Goal: Task Accomplishment & Management: Use online tool/utility

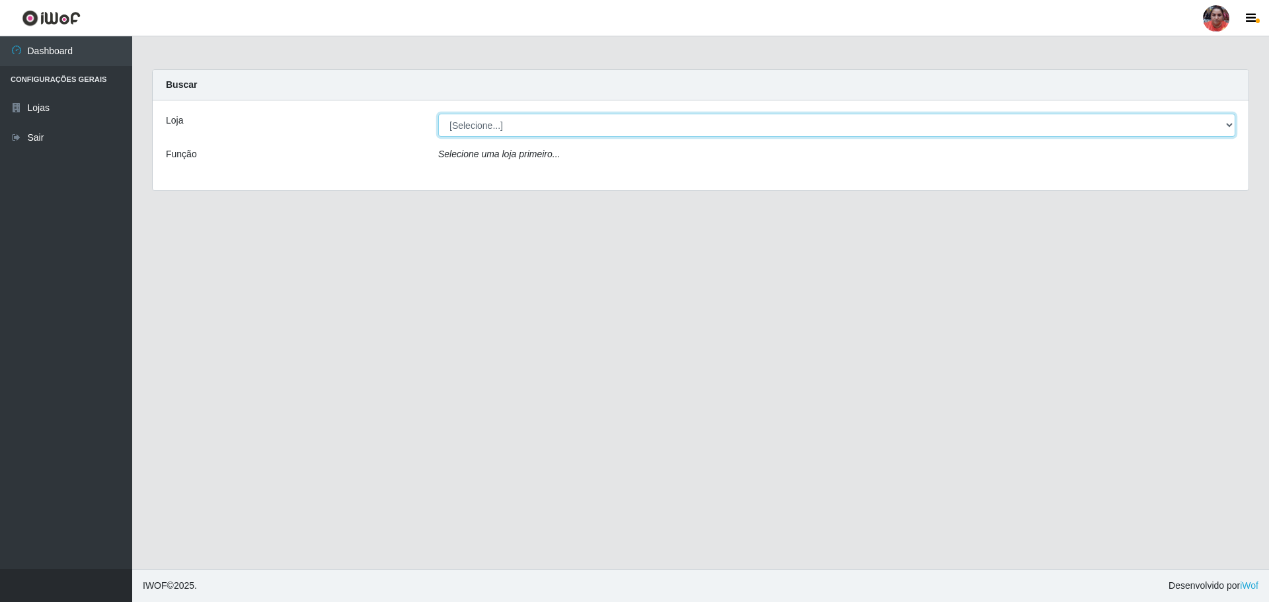
drag, startPoint x: 867, startPoint y: 126, endPoint x: 867, endPoint y: 133, distance: 7.3
click at [867, 126] on select "[Selecione...] Mar Vermelho - Loja 05" at bounding box center [836, 125] width 797 height 23
select select "252"
click at [438, 114] on select "[Selecione...] Mar Vermelho - Loja 05" at bounding box center [836, 125] width 797 height 23
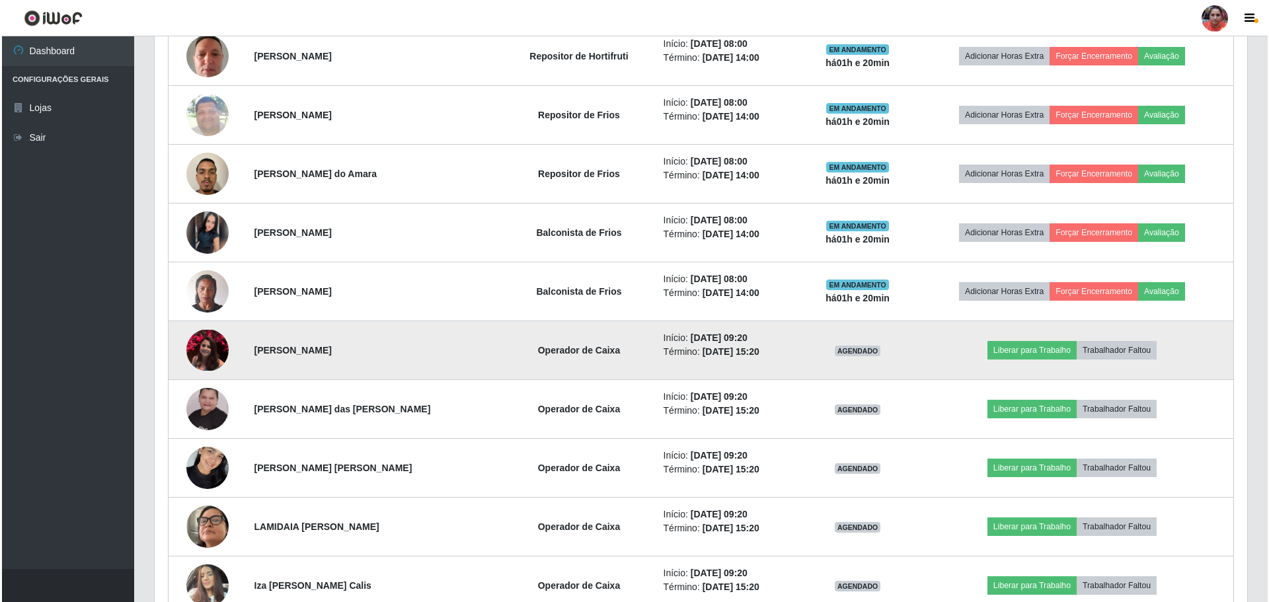
scroll to position [793, 0]
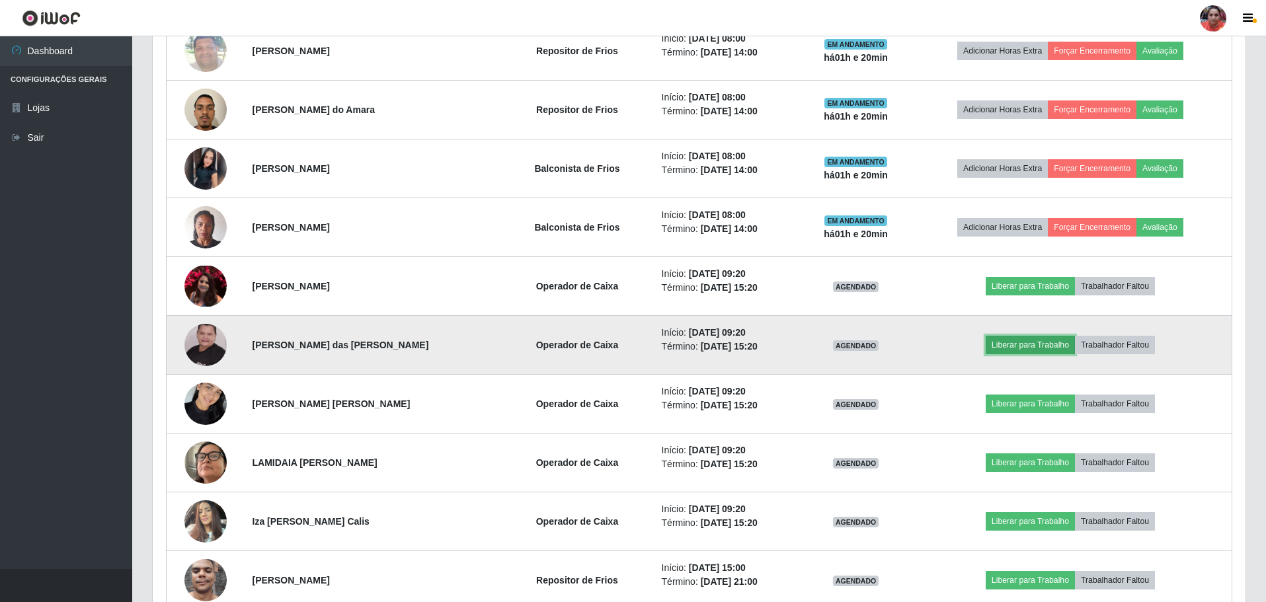
click at [1057, 346] on button "Liberar para Trabalho" at bounding box center [1030, 345] width 89 height 19
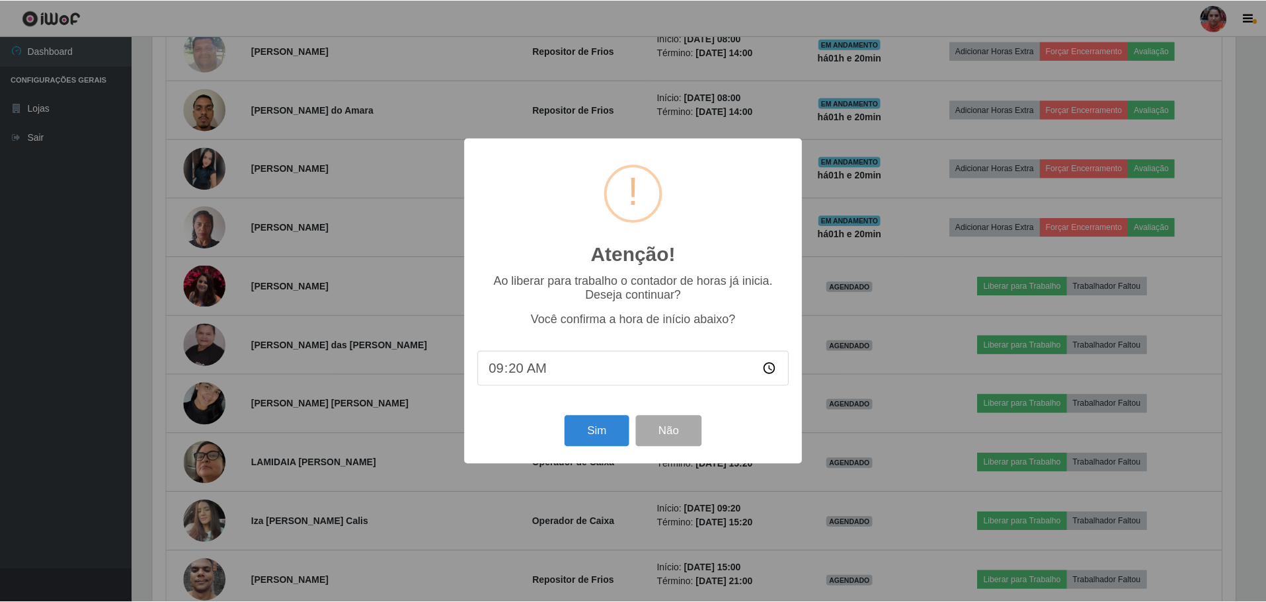
scroll to position [274, 1086]
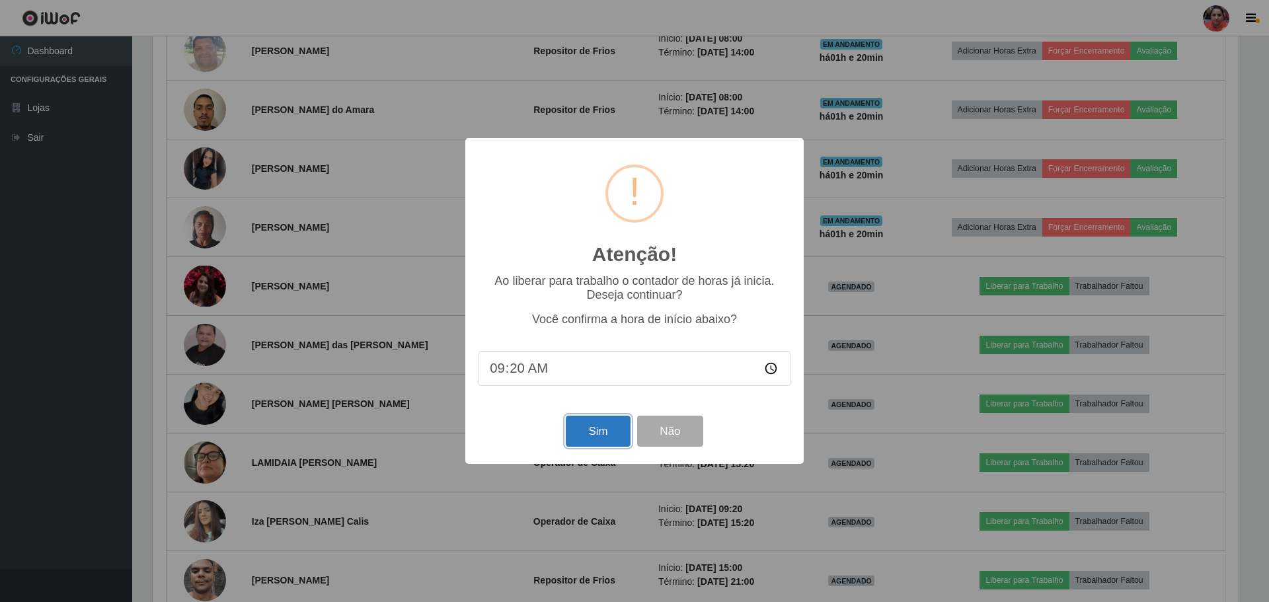
click at [606, 432] on button "Sim" at bounding box center [598, 431] width 64 height 31
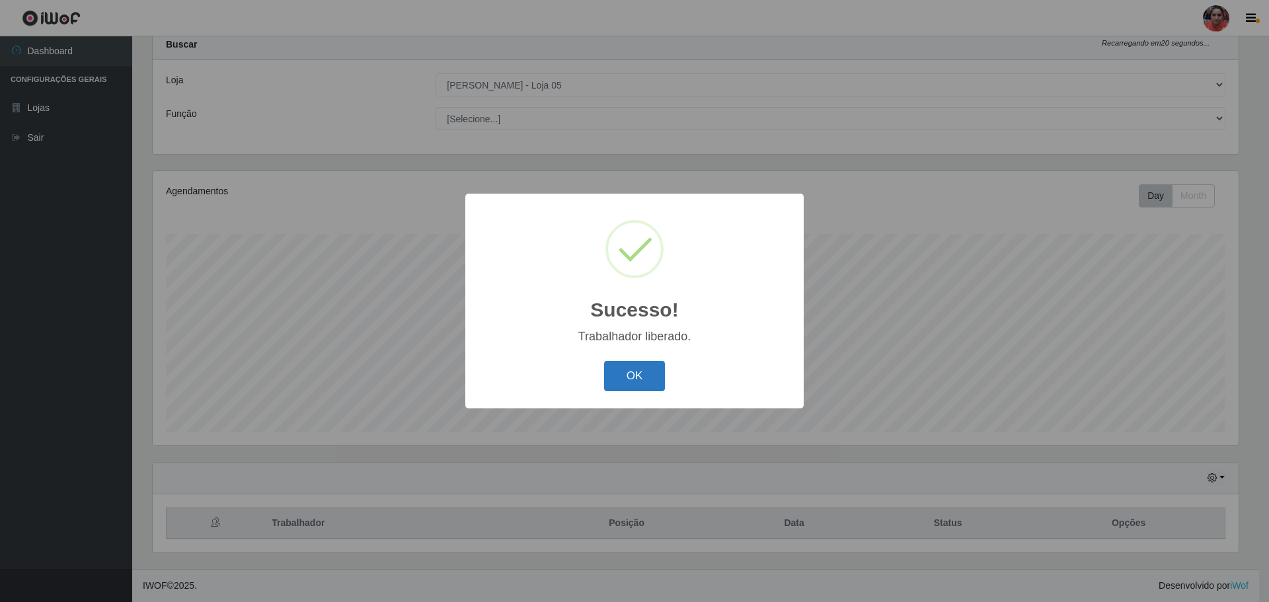
click at [637, 377] on button "OK" at bounding box center [634, 376] width 61 height 31
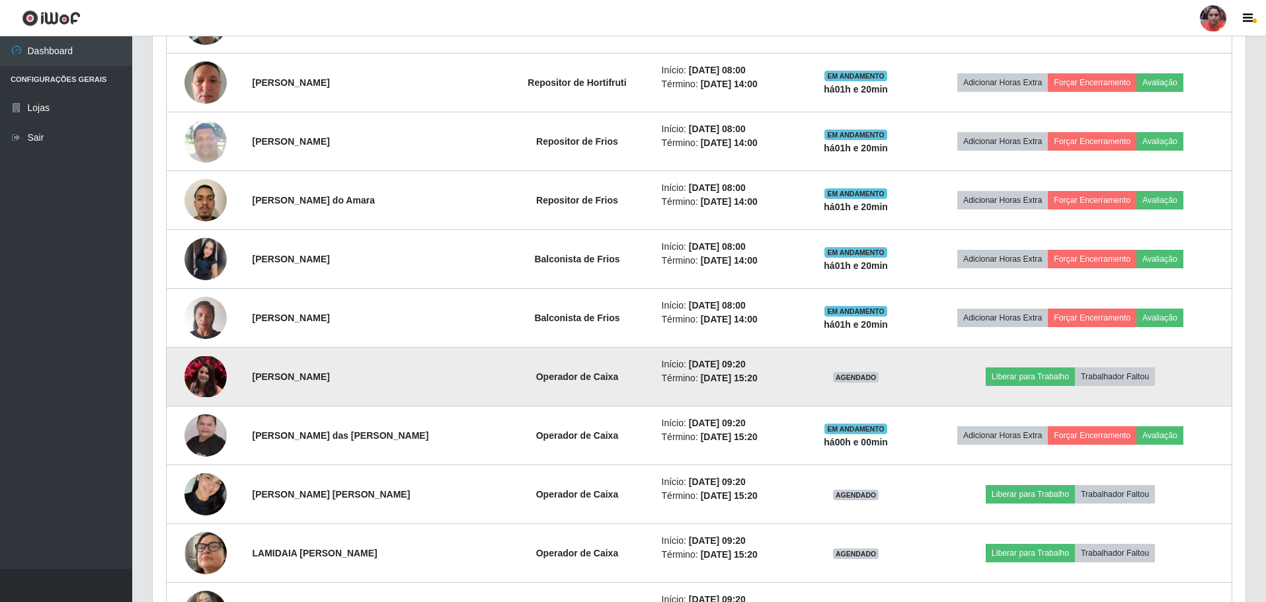
scroll to position [768, 0]
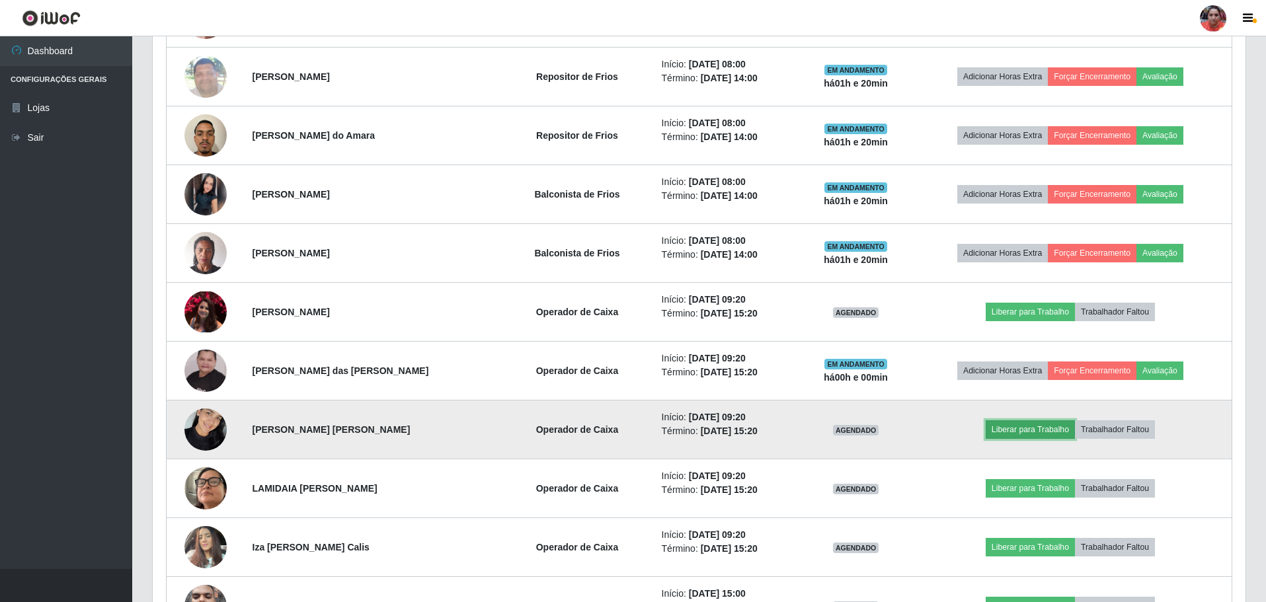
click at [1016, 431] on button "Liberar para Trabalho" at bounding box center [1030, 429] width 89 height 19
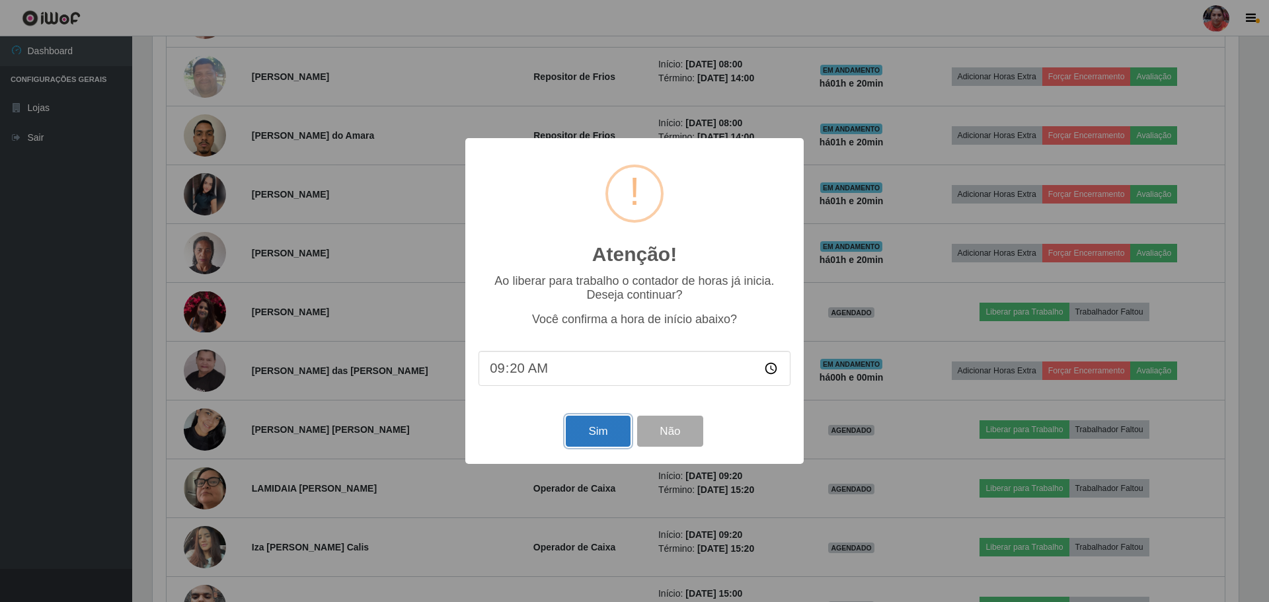
click at [582, 442] on button "Sim" at bounding box center [598, 431] width 64 height 31
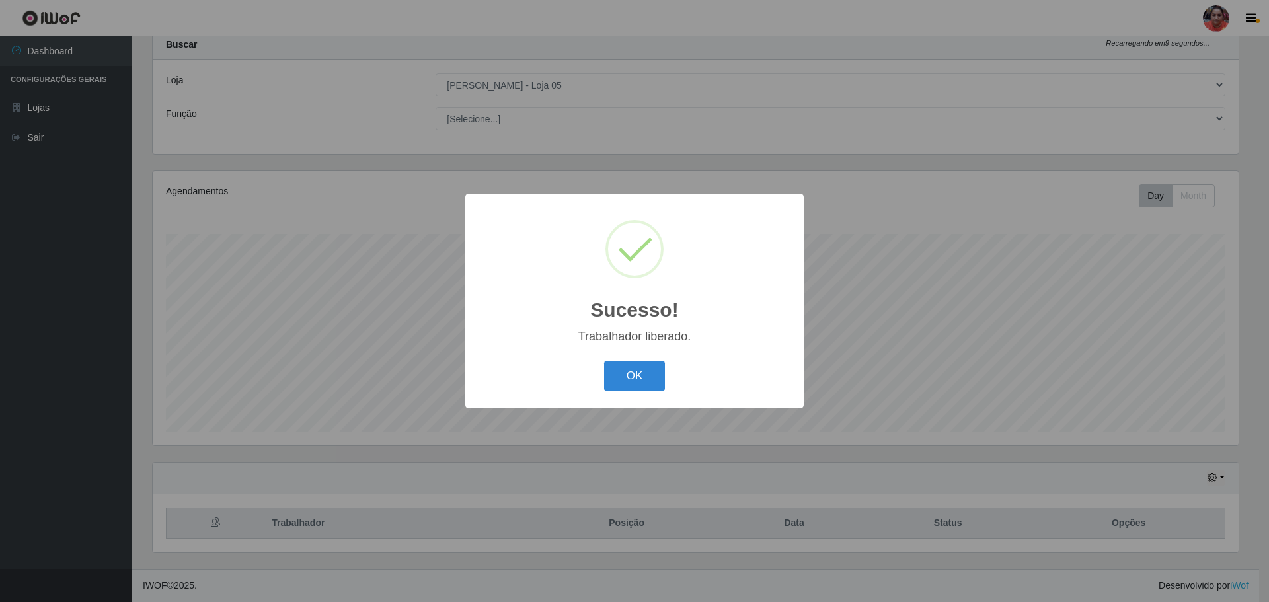
click at [620, 379] on button "OK" at bounding box center [634, 376] width 61 height 31
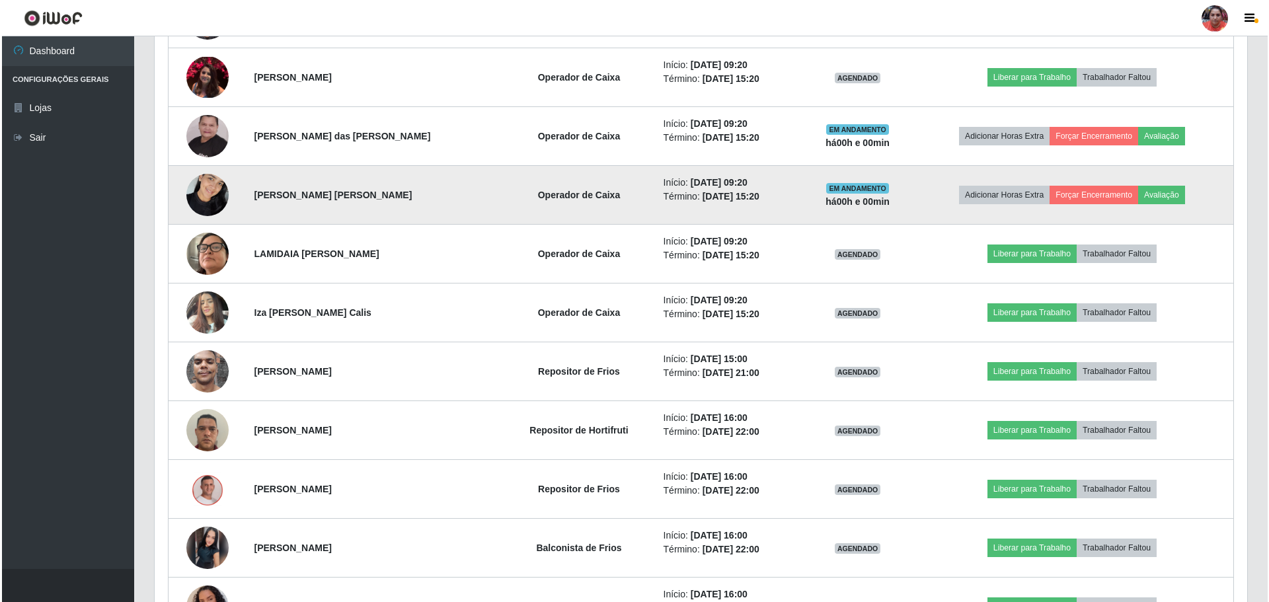
scroll to position [1032, 0]
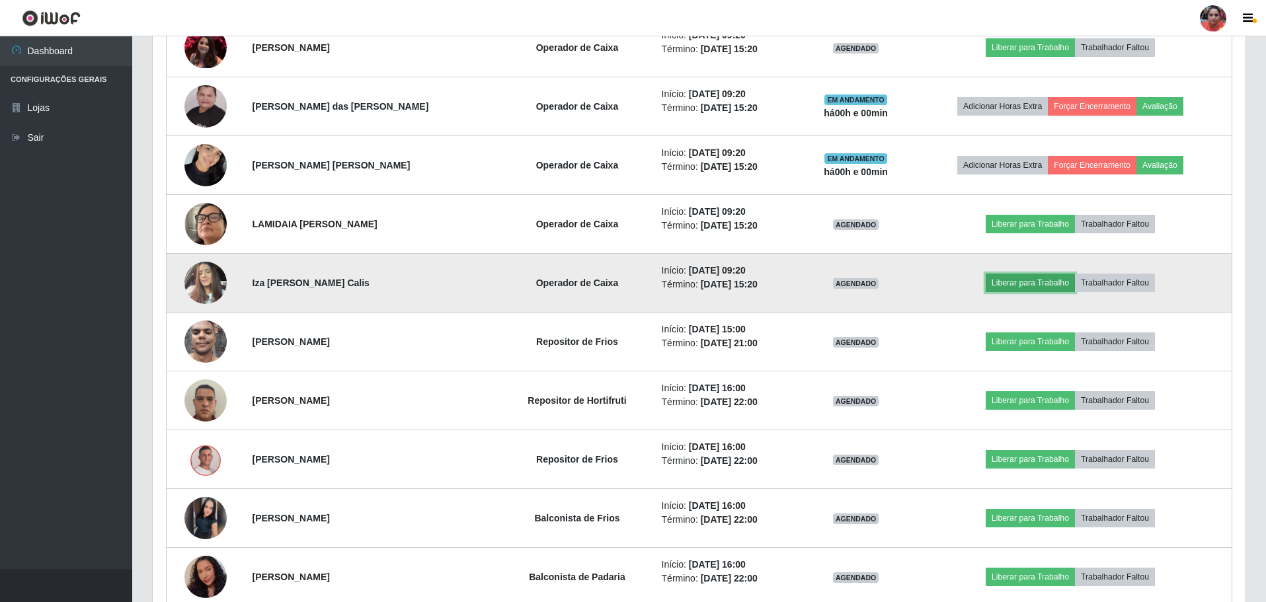
click at [1042, 282] on button "Liberar para Trabalho" at bounding box center [1030, 283] width 89 height 19
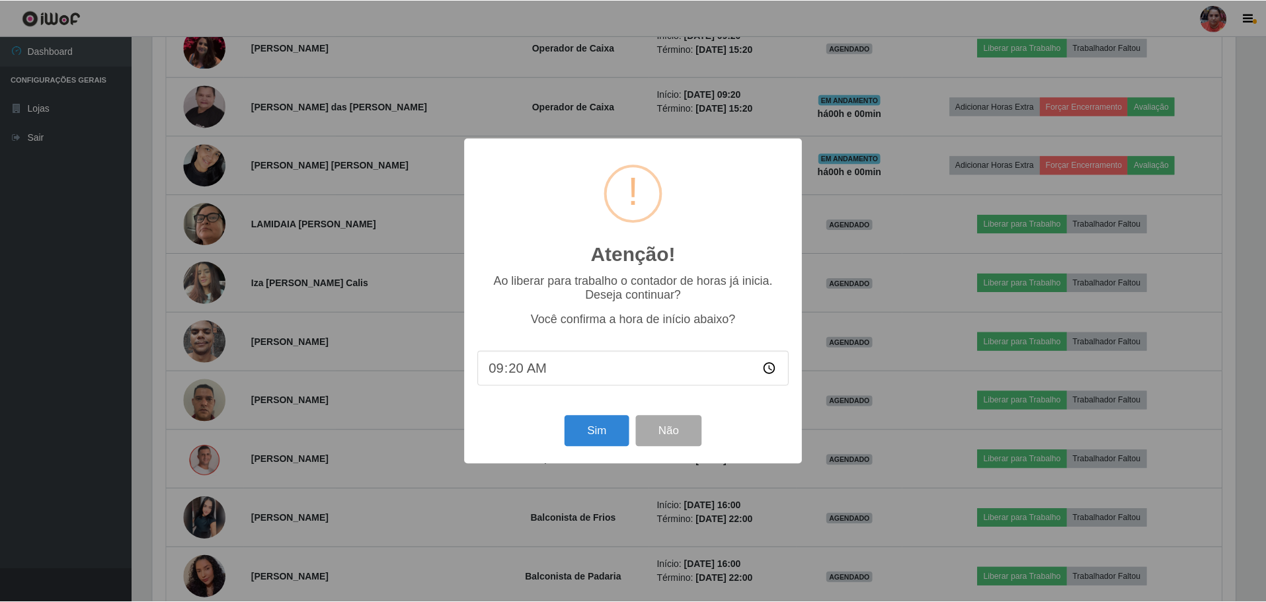
scroll to position [274, 1086]
click at [600, 432] on button "Sim" at bounding box center [598, 431] width 64 height 31
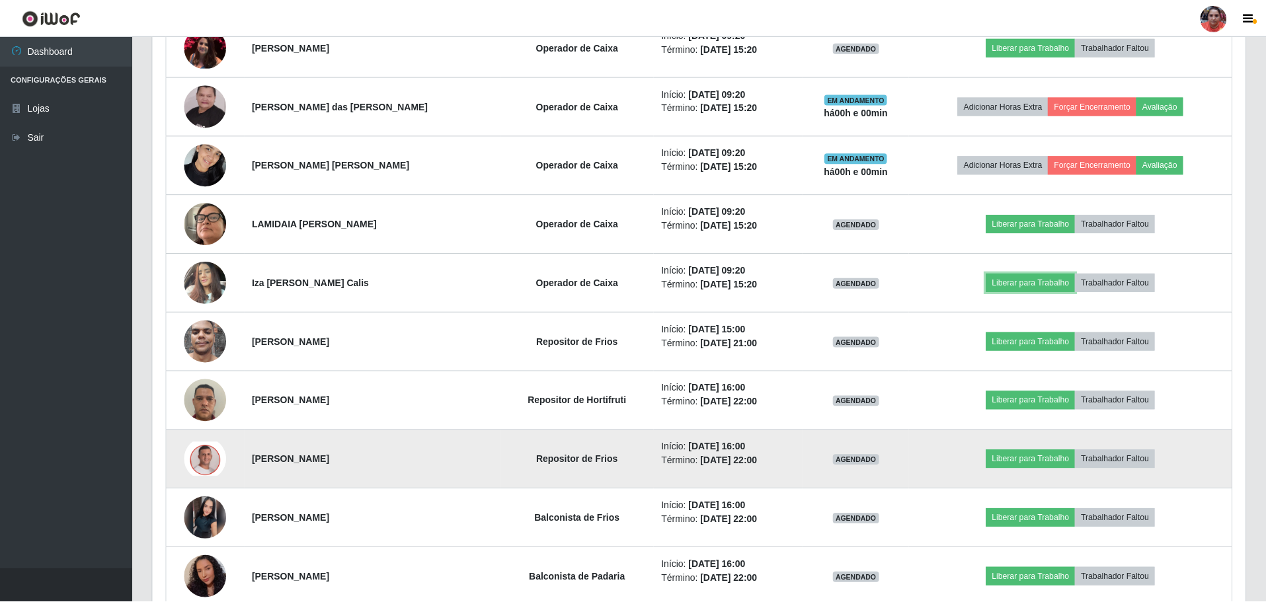
scroll to position [0, 0]
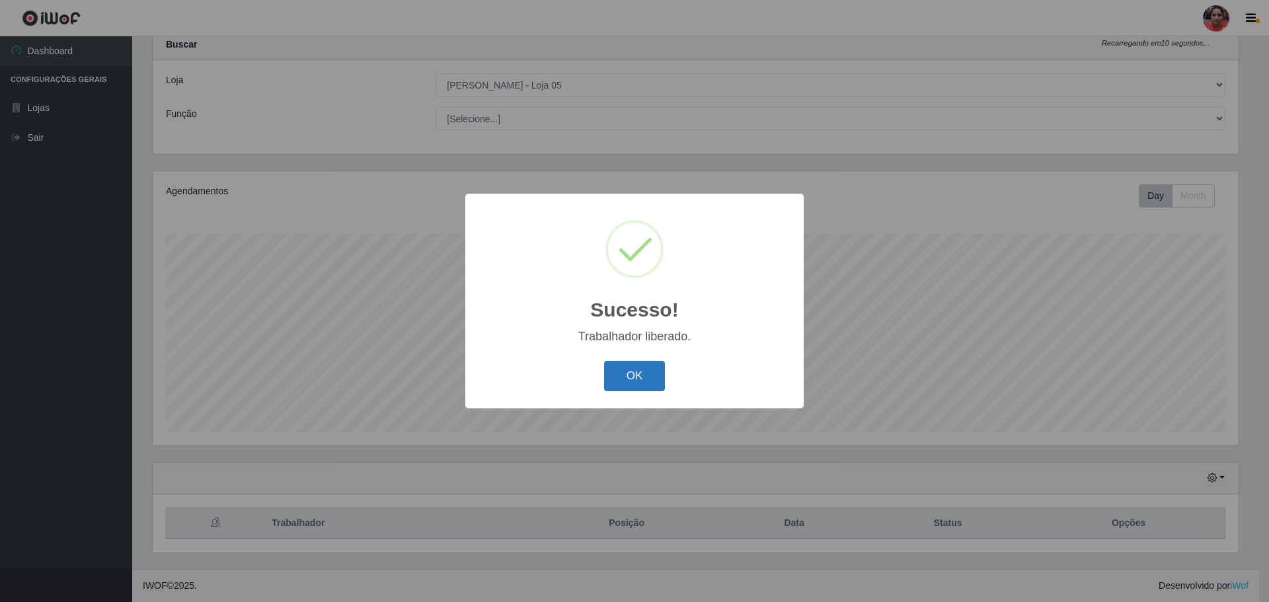
click at [625, 383] on button "OK" at bounding box center [634, 376] width 61 height 31
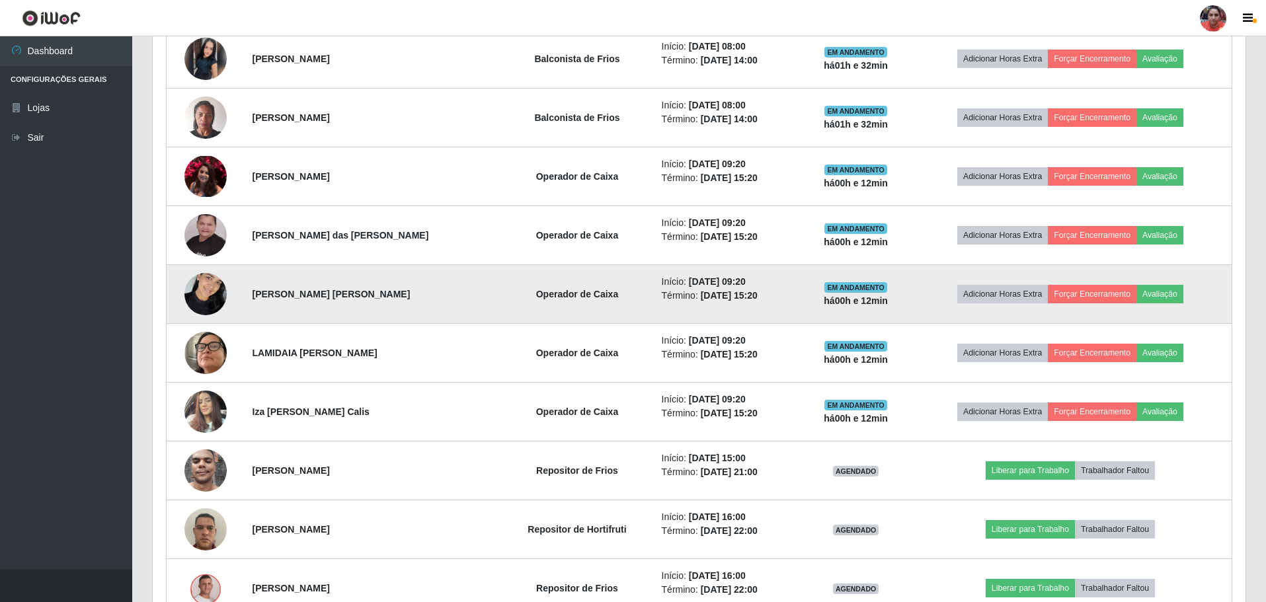
scroll to position [966, 0]
